Goal: Task Accomplishment & Management: Complete application form

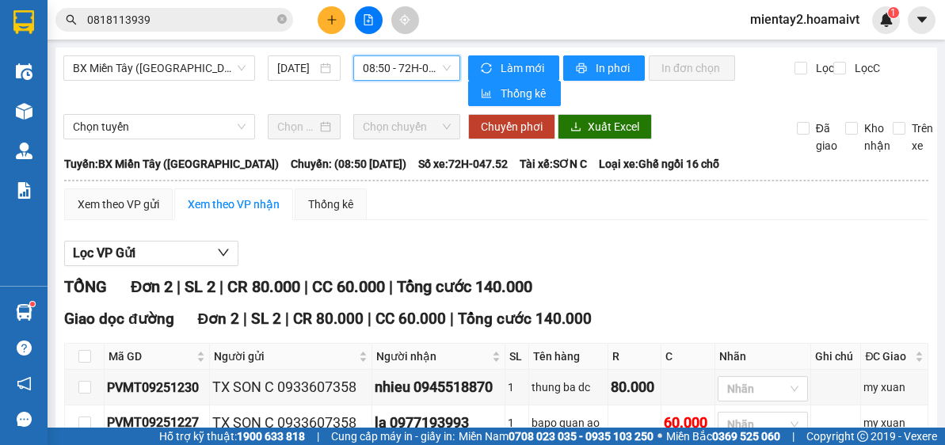
click at [321, 13] on button at bounding box center [332, 20] width 28 height 28
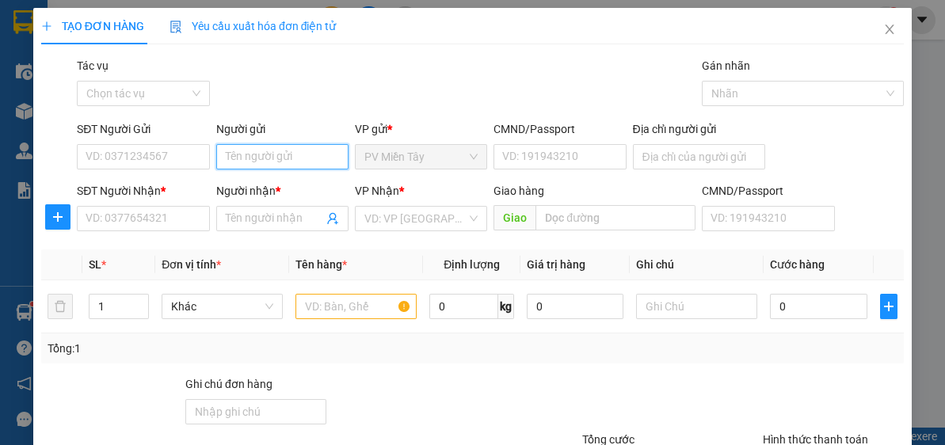
click at [276, 155] on input "Người gửi" at bounding box center [282, 156] width 132 height 25
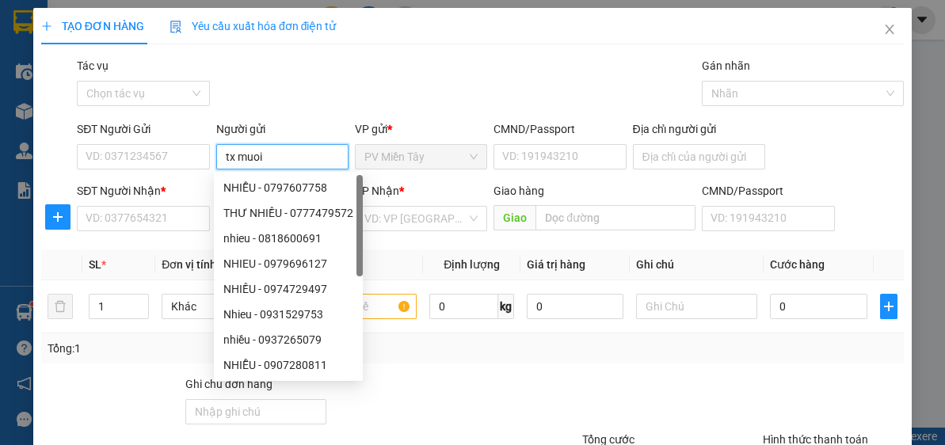
type input "tx muoi"
click at [375, 130] on div "VP gửi *" at bounding box center [421, 128] width 132 height 17
click at [299, 147] on input "tx muoi" at bounding box center [282, 156] width 132 height 25
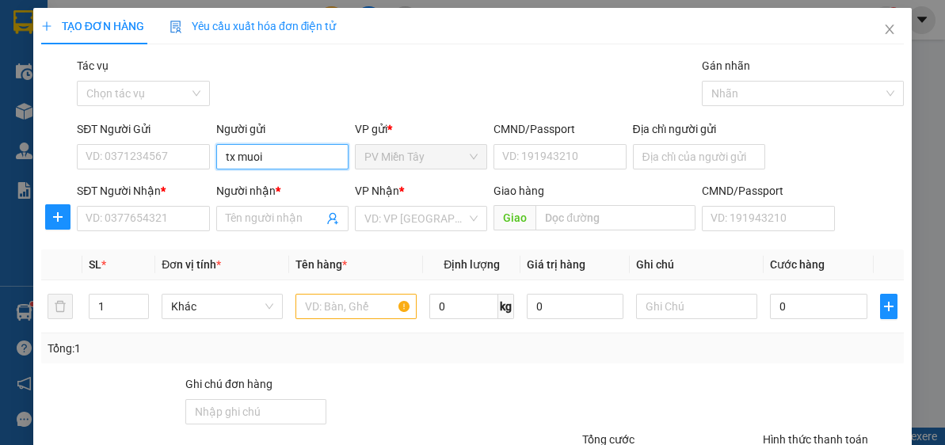
click at [287, 162] on input "tx muoi" at bounding box center [282, 156] width 132 height 25
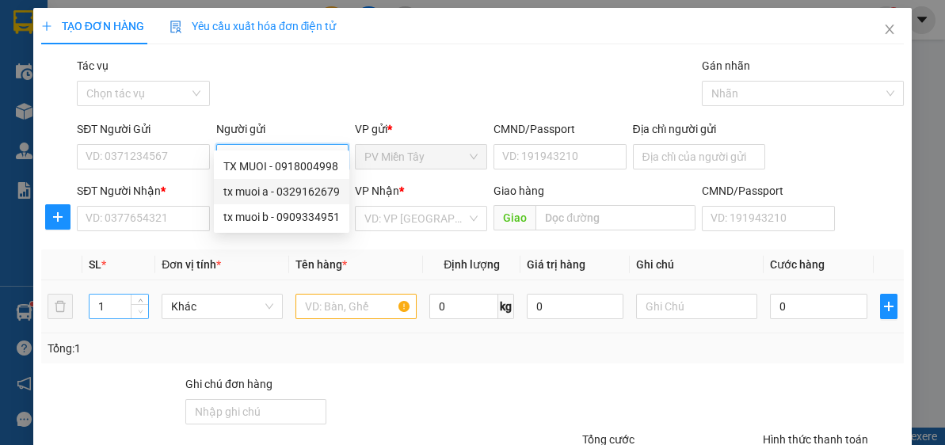
scroll to position [139, 0]
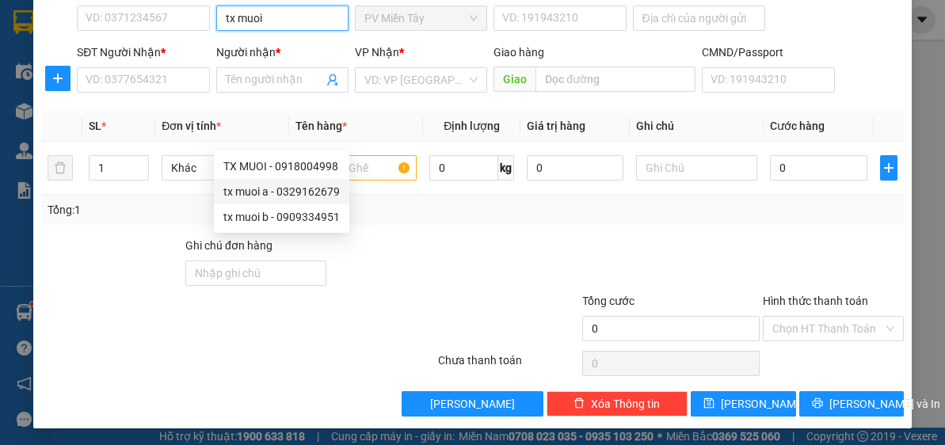
click at [257, 193] on div "tx muoi a - 0329162679" at bounding box center [281, 191] width 116 height 17
type input "0329162679"
type input "tx muoi a"
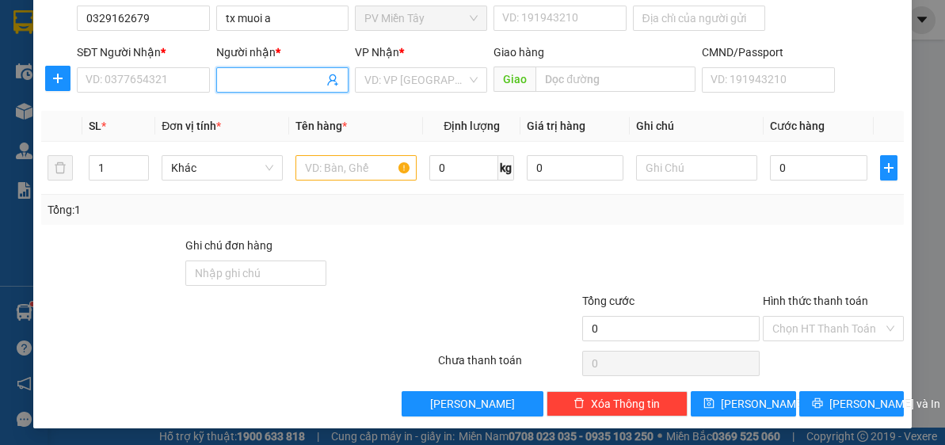
click at [263, 71] on input "Người nhận *" at bounding box center [274, 79] width 97 height 17
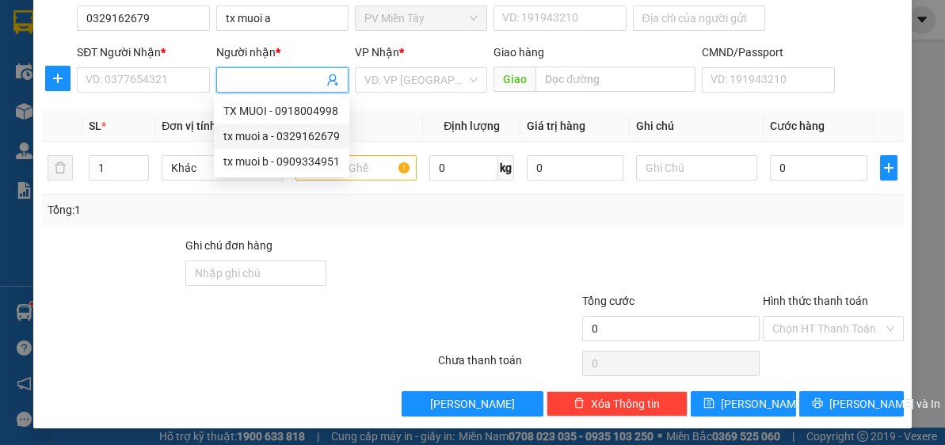
click at [291, 129] on div "tx muoi a - 0329162679" at bounding box center [281, 135] width 116 height 17
type input "0329162679"
type input "tx muoi a"
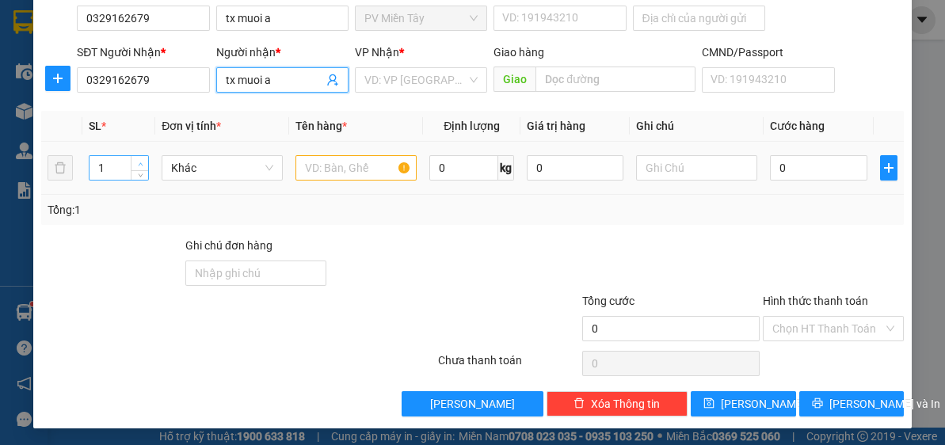
click at [138, 162] on icon "up" at bounding box center [141, 165] width 6 height 6
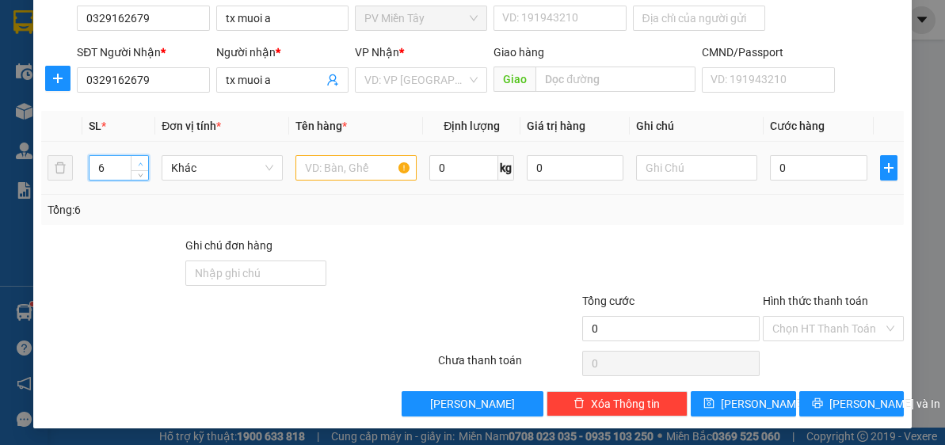
type input "7"
click at [138, 162] on icon "up" at bounding box center [141, 165] width 6 height 6
click at [348, 168] on input "text" at bounding box center [355, 167] width 121 height 25
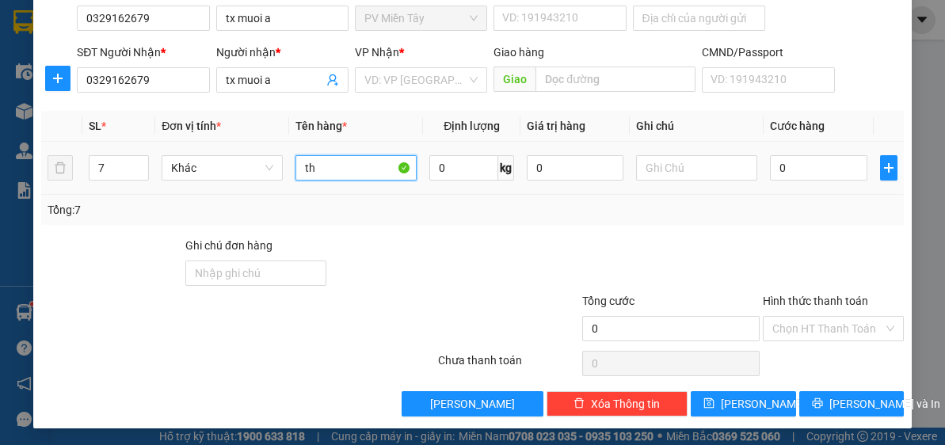
type input "t"
type input "kien+ xop"
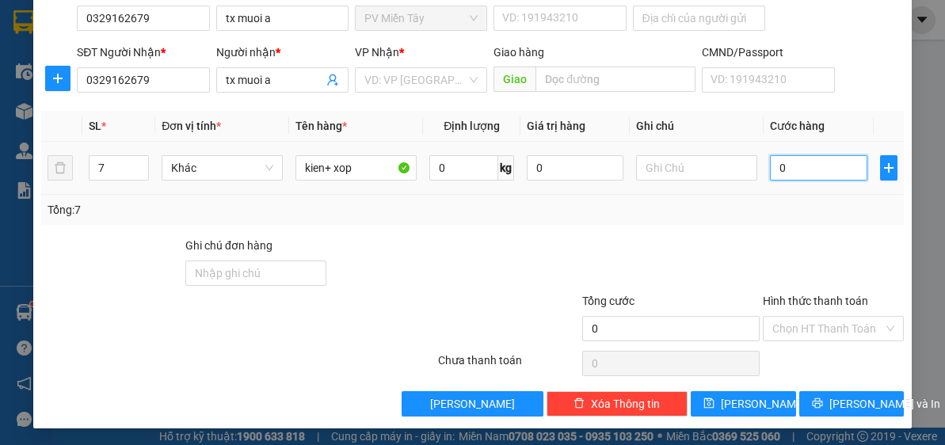
click at [827, 174] on input "0" at bounding box center [818, 167] width 97 height 25
type input "2"
type input "24"
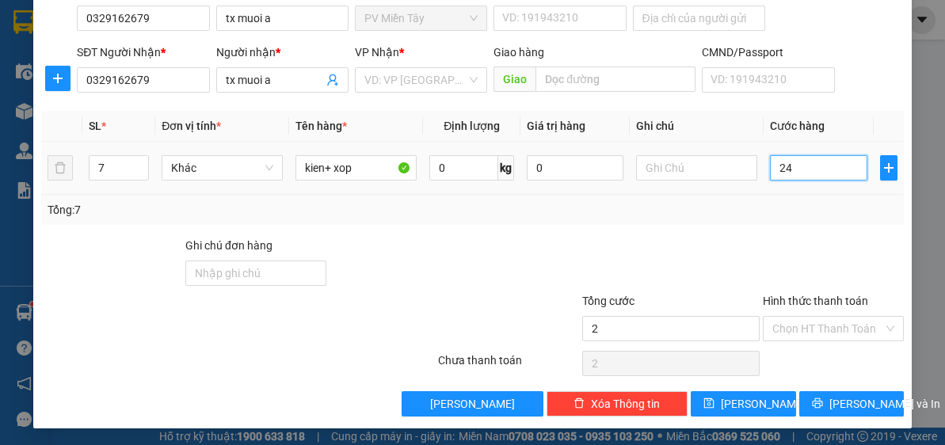
type input "24"
type input "240"
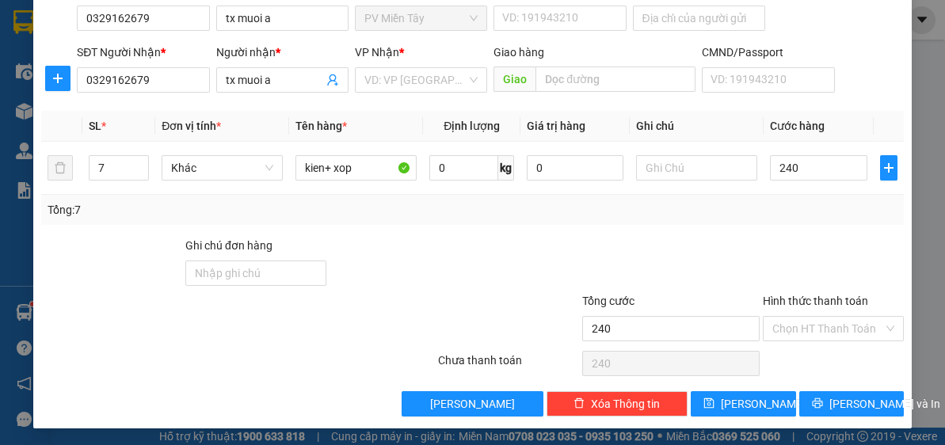
click at [791, 247] on div at bounding box center [833, 264] width 144 height 55
type input "240.000"
click at [849, 332] on input "Hình thức thanh toán" at bounding box center [827, 329] width 111 height 24
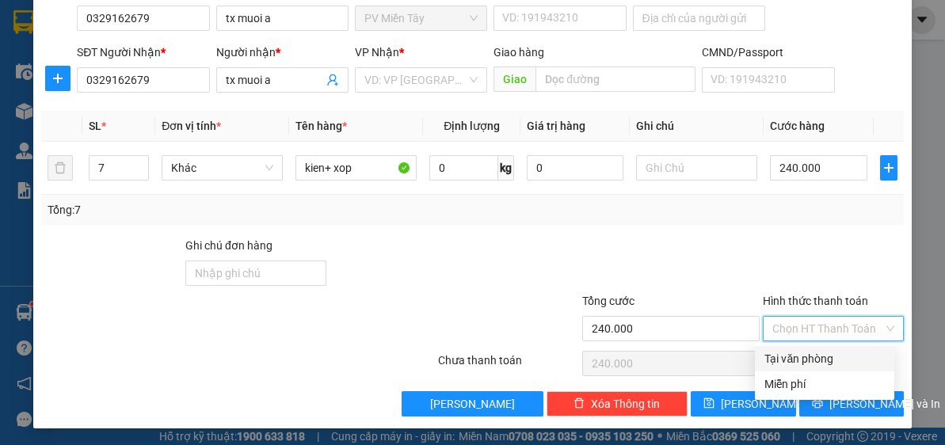
click at [808, 361] on div "Tại văn phòng" at bounding box center [824, 358] width 120 height 17
type input "0"
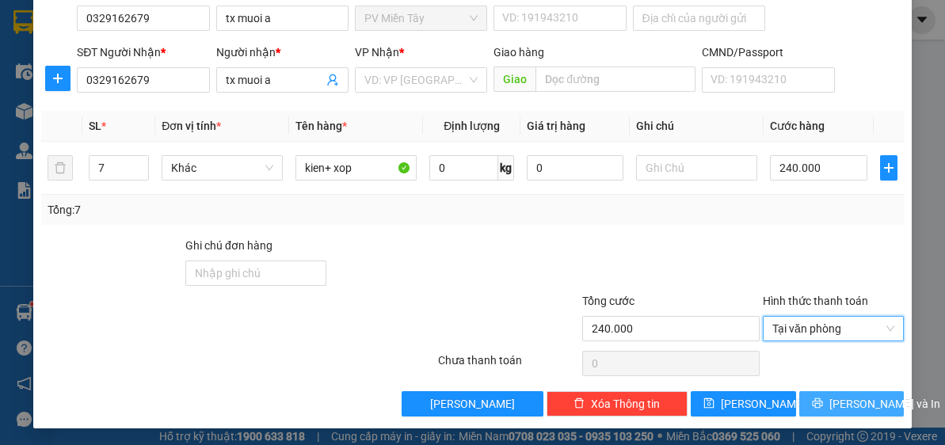
click at [861, 397] on span "[PERSON_NAME] và In" at bounding box center [884, 403] width 111 height 17
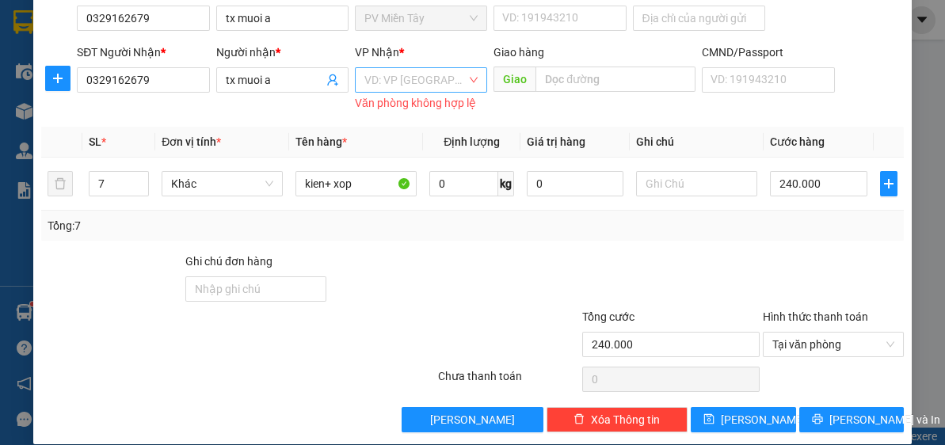
click at [427, 86] on input "search" at bounding box center [415, 80] width 102 height 24
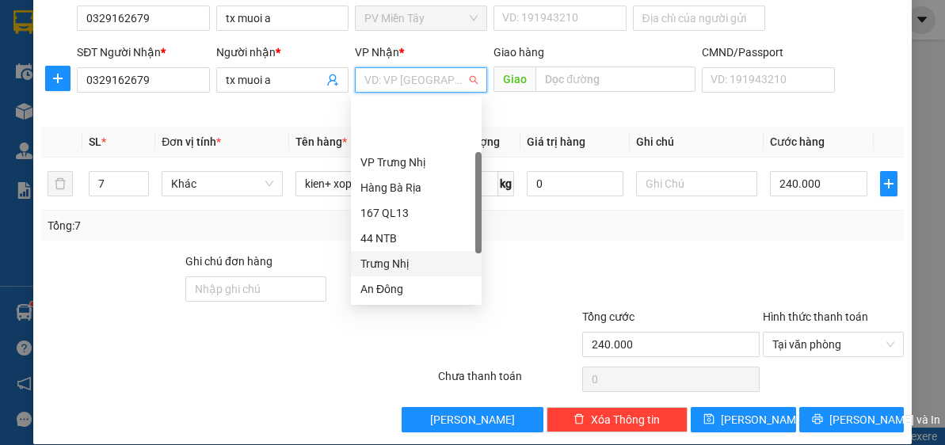
scroll to position [127, 0]
click at [426, 257] on div "HANG NGOAI" at bounding box center [416, 263] width 112 height 17
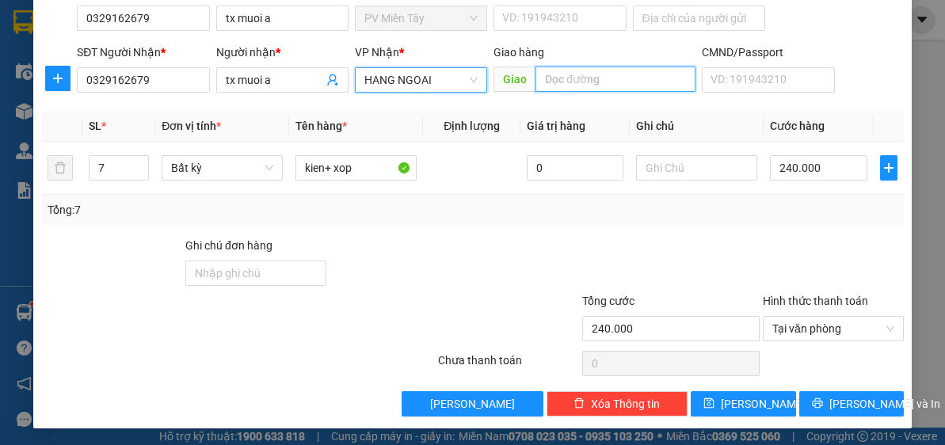
click at [594, 86] on input "text" at bounding box center [615, 79] width 160 height 25
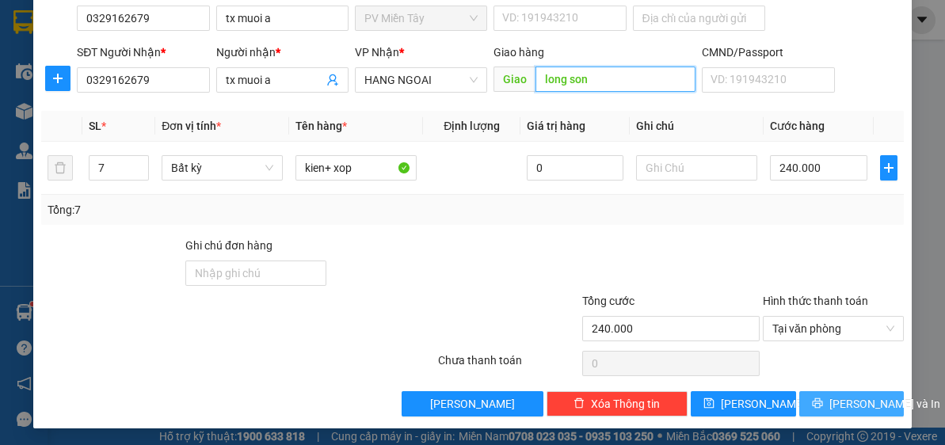
type input "long son"
click at [849, 406] on span "[PERSON_NAME] và In" at bounding box center [884, 403] width 111 height 17
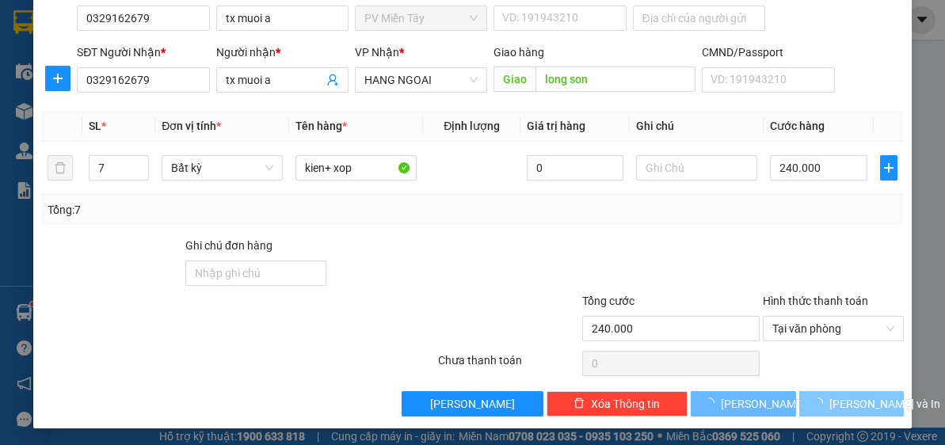
click at [849, 406] on span "[PERSON_NAME] và In" at bounding box center [884, 403] width 111 height 17
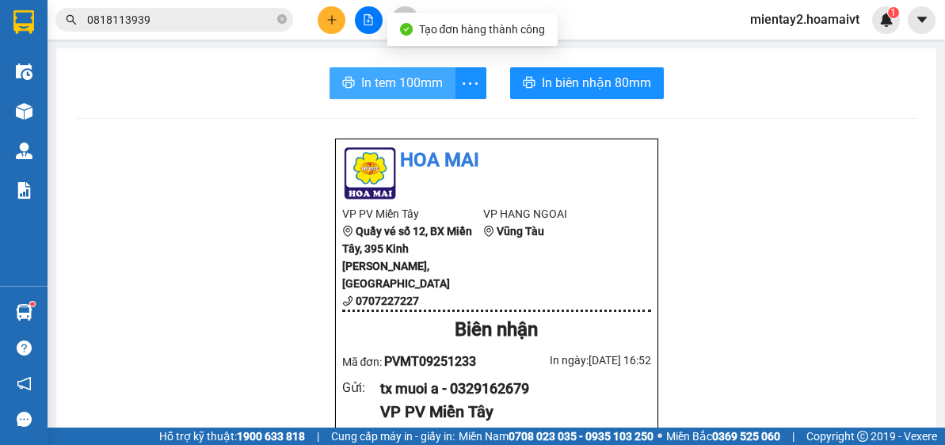
click at [380, 89] on span "In tem 100mm" at bounding box center [402, 83] width 82 height 20
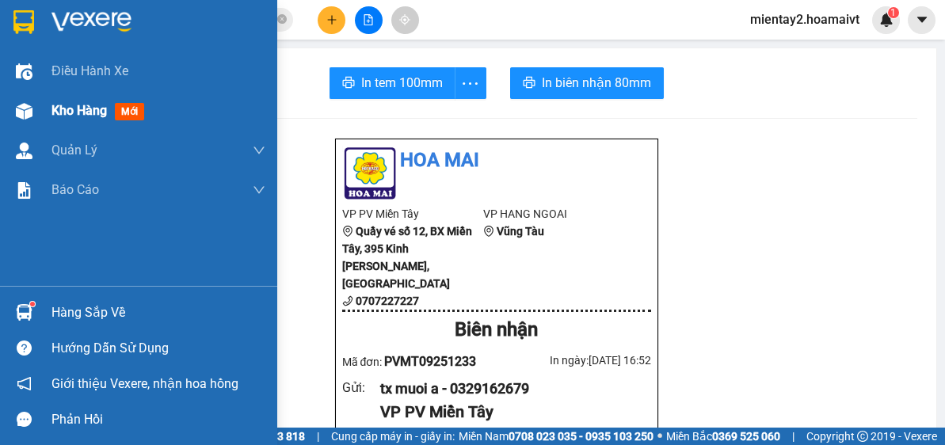
click at [82, 111] on span "Kho hàng" at bounding box center [78, 110] width 55 height 15
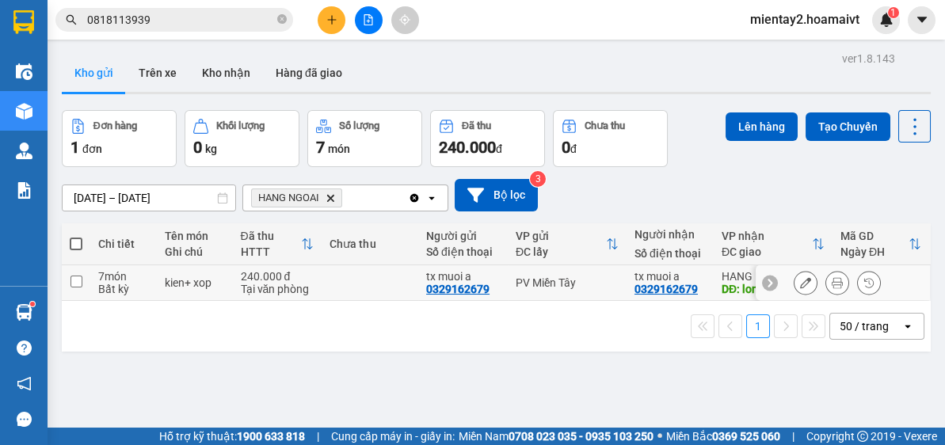
click at [363, 285] on td at bounding box center [369, 283] width 97 height 36
checkbox input "true"
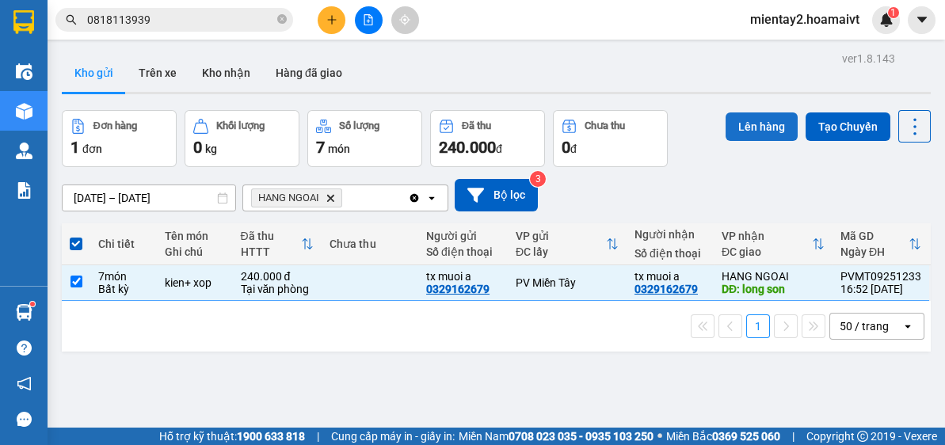
click at [764, 129] on button "Lên hàng" at bounding box center [761, 126] width 72 height 29
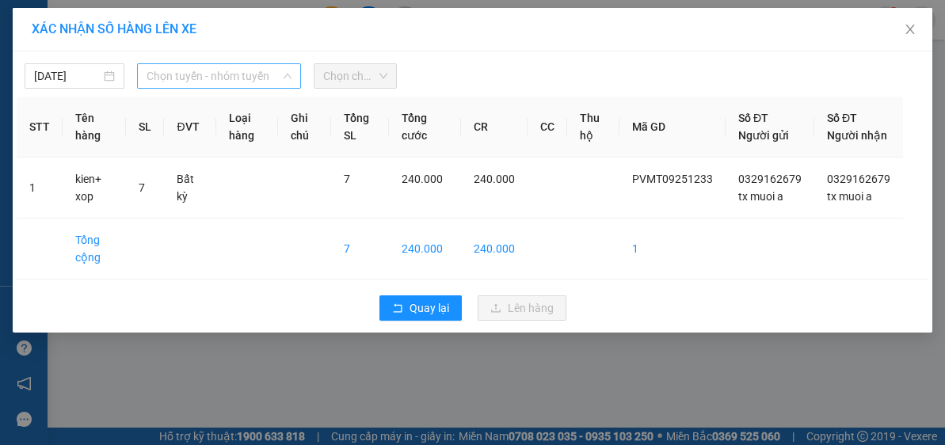
drag, startPoint x: 212, startPoint y: 77, endPoint x: 248, endPoint y: 150, distance: 81.1
click at [213, 77] on span "Chọn tuyến - nhóm tuyến" at bounding box center [218, 76] width 145 height 24
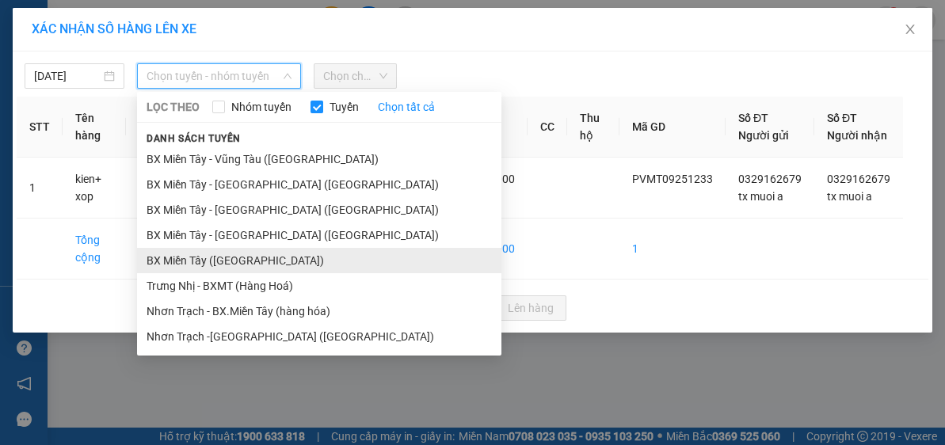
drag, startPoint x: 247, startPoint y: 254, endPoint x: 395, endPoint y: 82, distance: 227.4
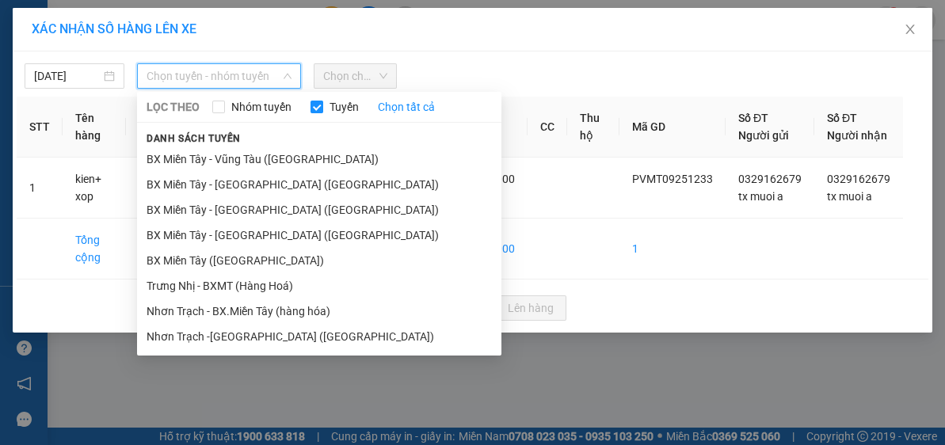
click at [247, 254] on li "BX Miền Tây ([GEOGRAPHIC_DATA])" at bounding box center [319, 260] width 364 height 25
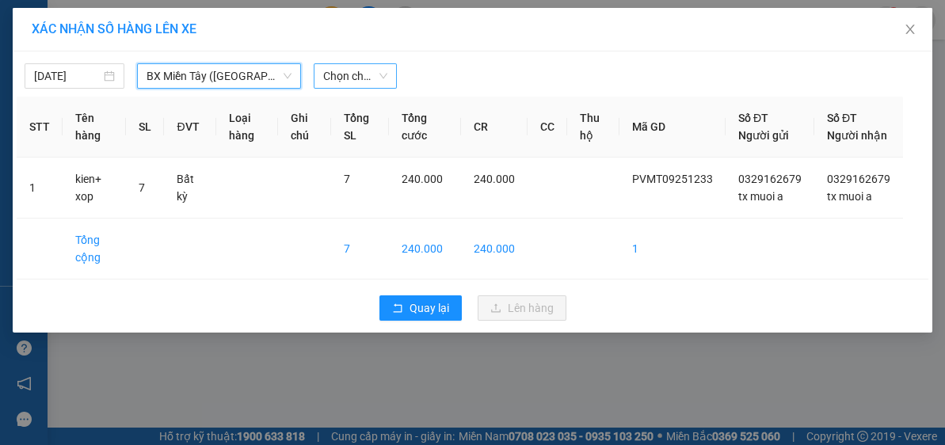
click at [370, 77] on span "Chọn chuyến" at bounding box center [355, 76] width 65 height 24
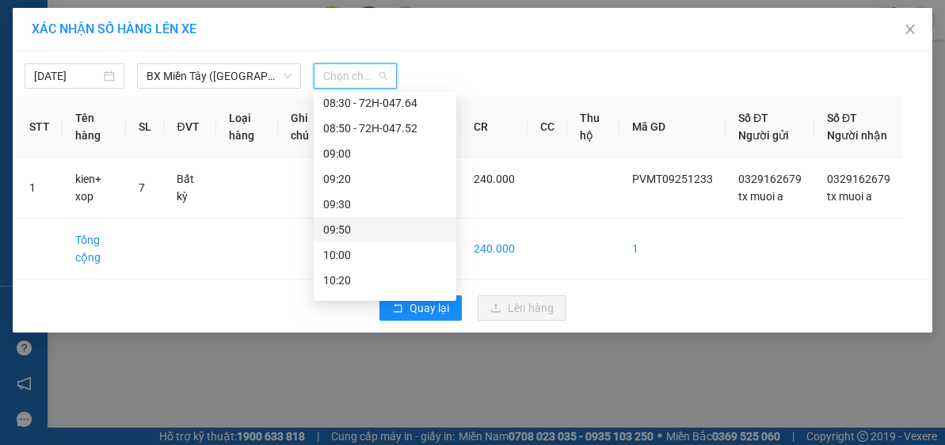
scroll to position [317, 0]
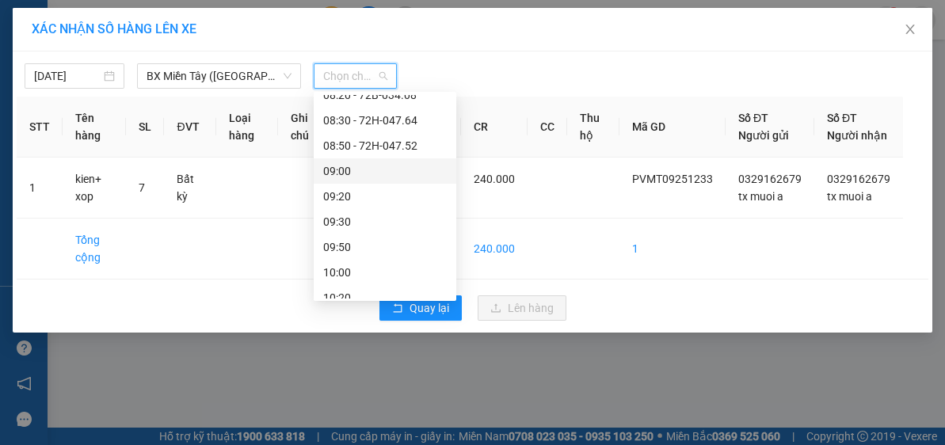
click at [370, 171] on div "09:00" at bounding box center [385, 170] width 124 height 17
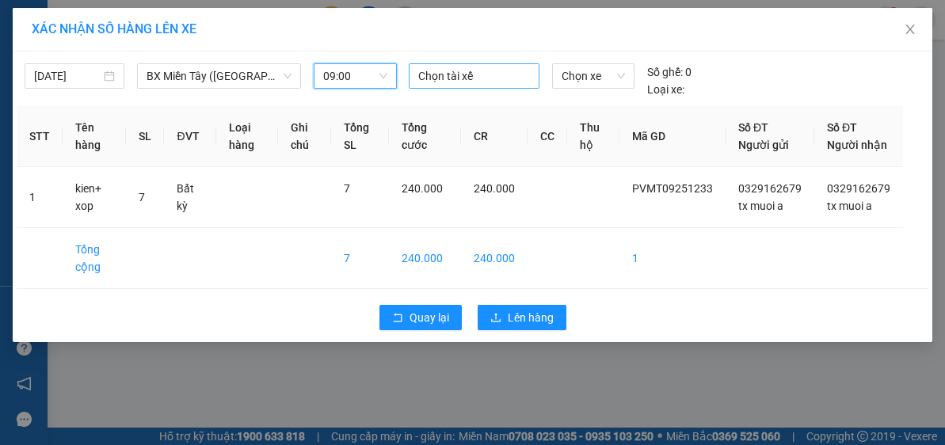
click at [466, 74] on div at bounding box center [474, 76] width 123 height 19
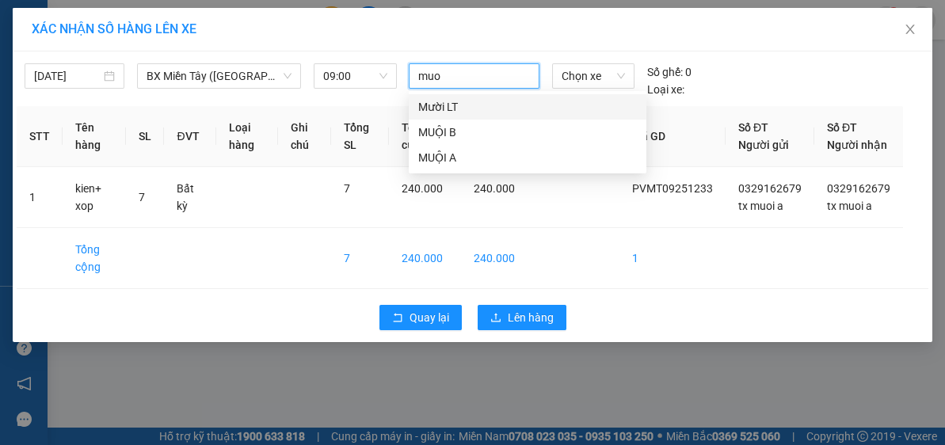
type input "muoi"
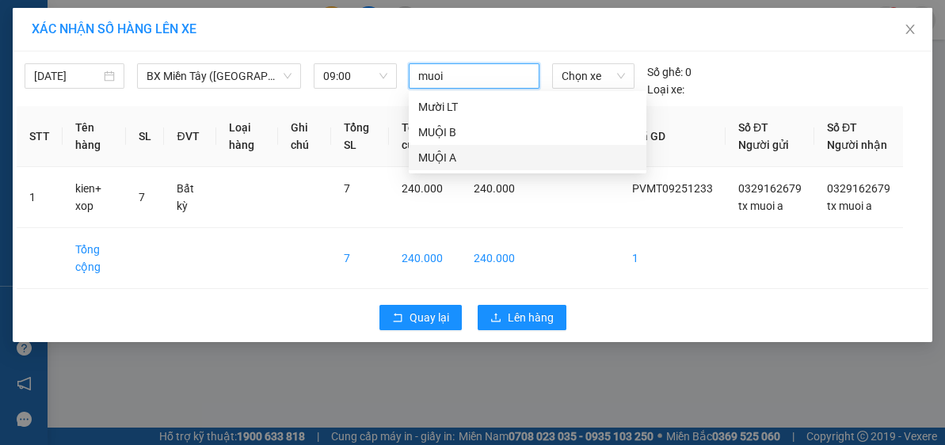
click at [488, 171] on div "95621 95688 Mười LT MUỘI B MUỘI A" at bounding box center [528, 132] width 238 height 82
click at [493, 157] on div "MUỘI A" at bounding box center [527, 157] width 219 height 17
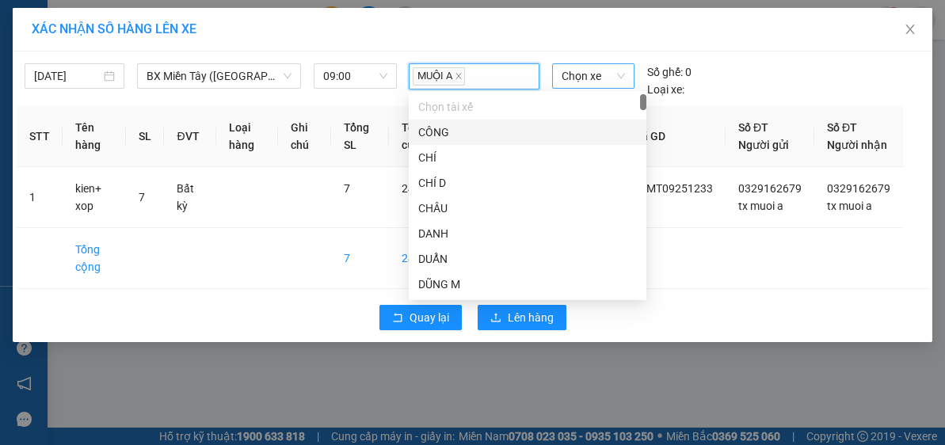
click at [590, 77] on span "Chọn xe" at bounding box center [592, 76] width 63 height 24
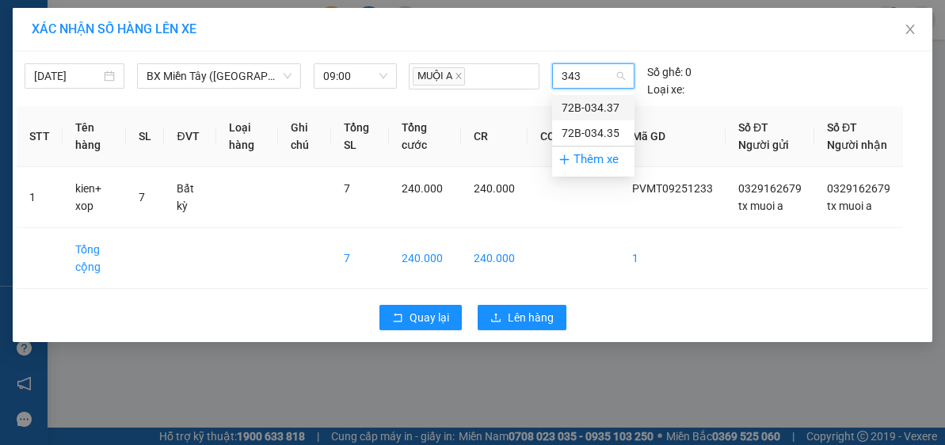
type input "3435"
click at [595, 108] on div "72B-034.35" at bounding box center [592, 107] width 63 height 17
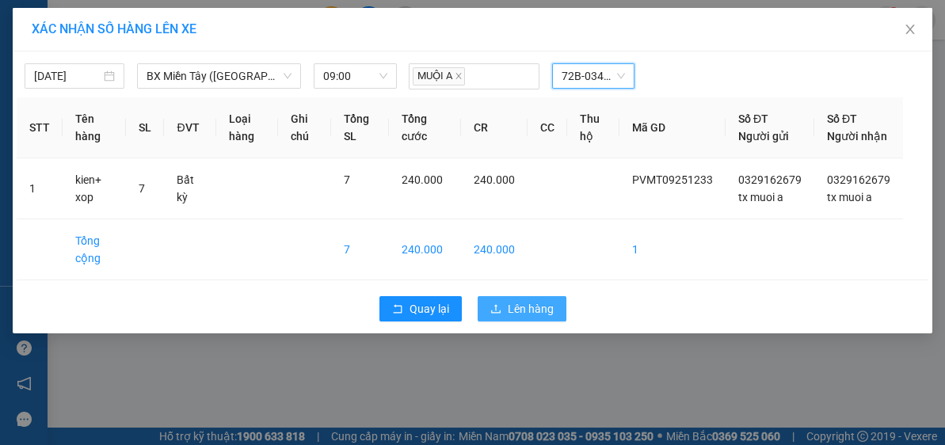
click at [538, 318] on span "Lên hàng" at bounding box center [531, 308] width 46 height 17
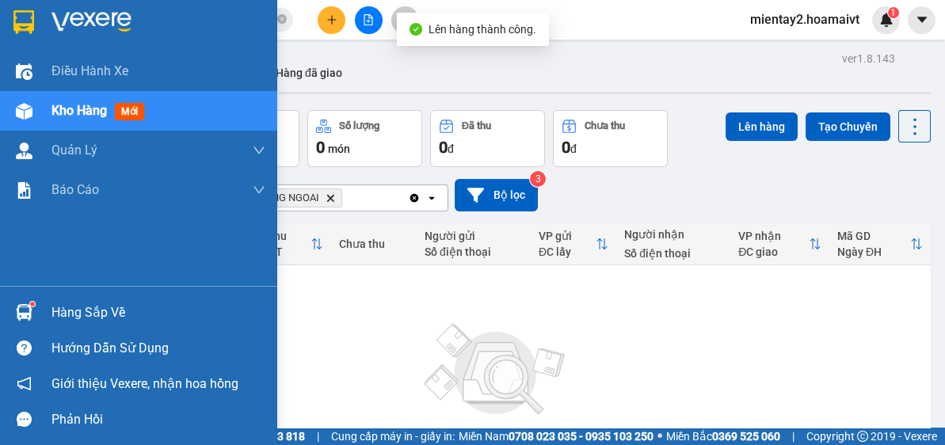
click at [89, 325] on div "Hàng sắp về" at bounding box center [138, 313] width 277 height 36
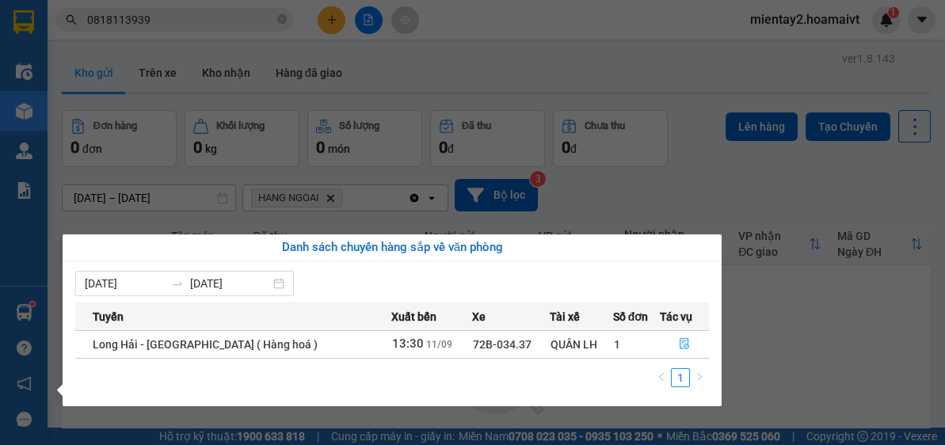
click at [804, 327] on section "Kết quả tìm kiếm ( 321 ) Bộ lọc Mã ĐH Trạng thái Món hàng Tổng cước Chưa cước N…" at bounding box center [472, 222] width 945 height 445
